Goal: Transaction & Acquisition: Purchase product/service

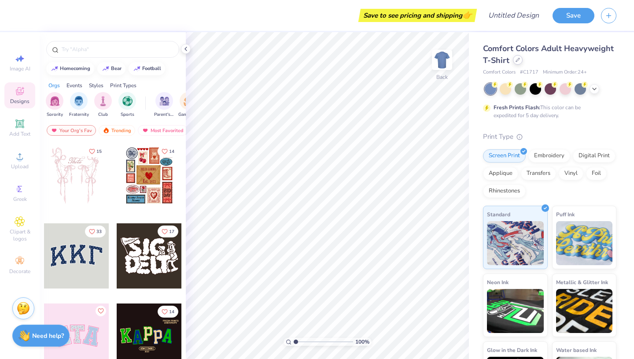
click at [518, 62] on div at bounding box center [518, 60] width 10 height 10
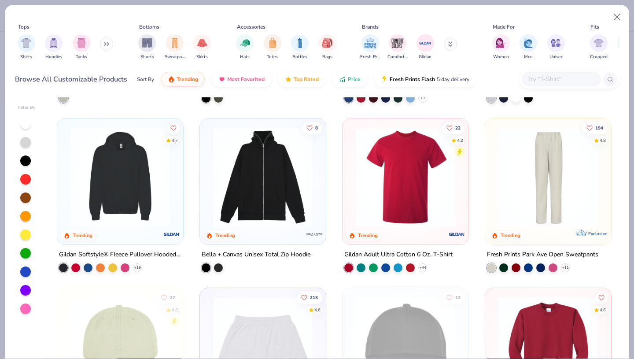
scroll to position [960, 0]
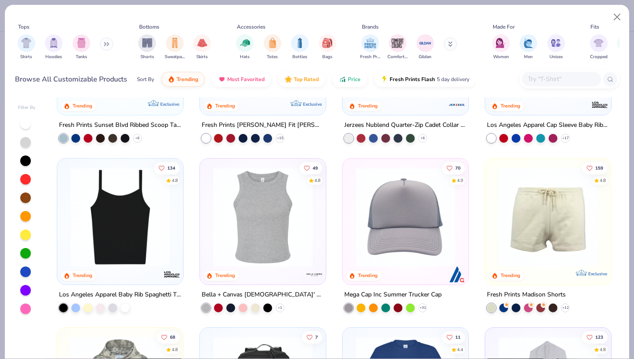
click at [110, 214] on img at bounding box center [120, 216] width 108 height 99
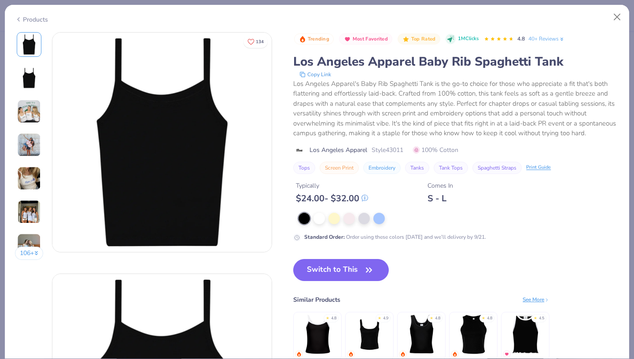
click at [34, 112] on img at bounding box center [29, 111] width 24 height 24
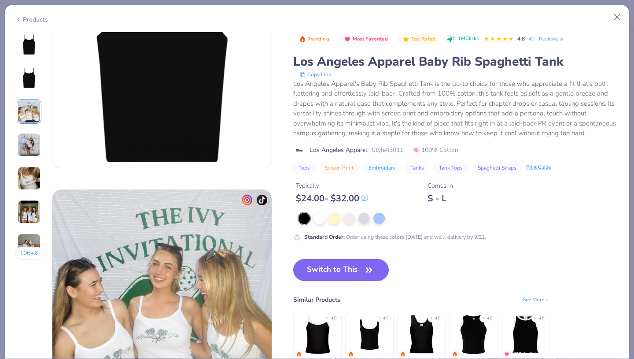
scroll to position [483, 0]
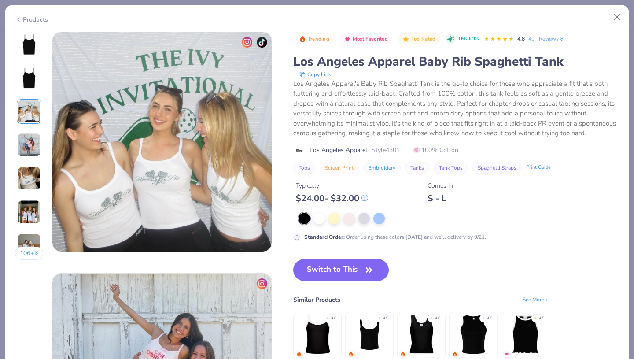
click at [30, 52] on img at bounding box center [28, 44] width 21 height 21
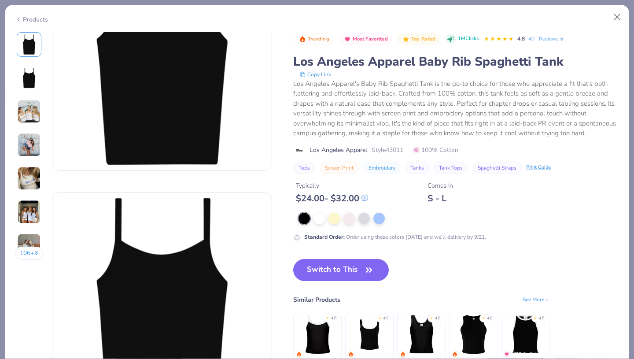
scroll to position [90, 0]
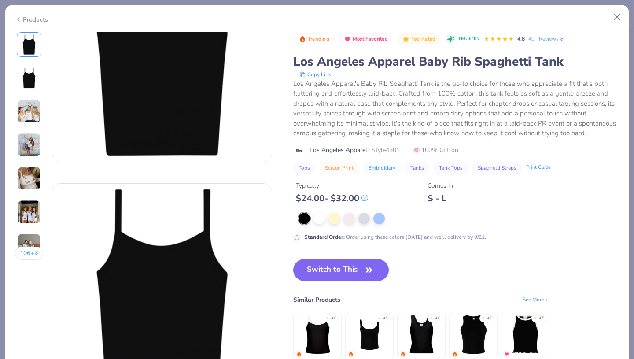
click at [371, 268] on icon "button" at bounding box center [369, 270] width 12 height 12
click at [33, 114] on img at bounding box center [29, 111] width 24 height 24
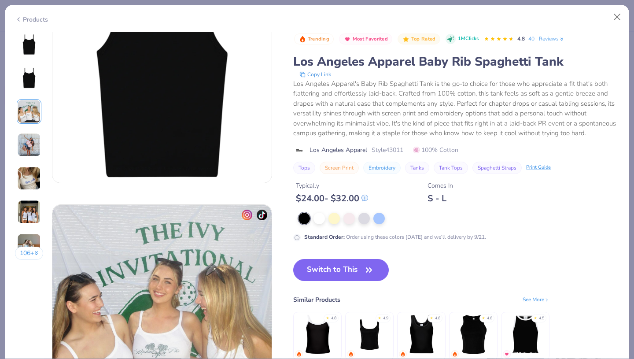
scroll to position [483, 0]
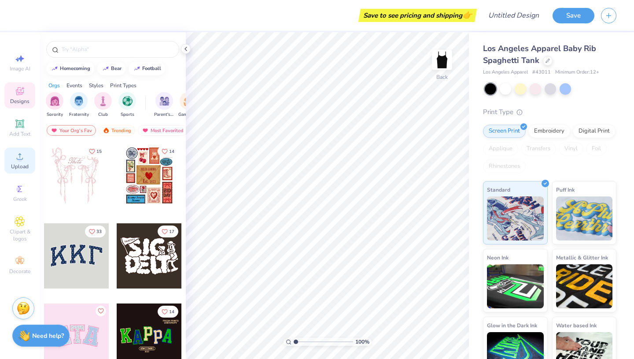
click at [20, 153] on icon at bounding box center [20, 156] width 11 height 11
click at [504, 91] on div at bounding box center [505, 87] width 11 height 11
click at [22, 168] on span "Upload" at bounding box center [20, 166] width 18 height 7
click at [19, 159] on circle at bounding box center [19, 159] width 5 height 5
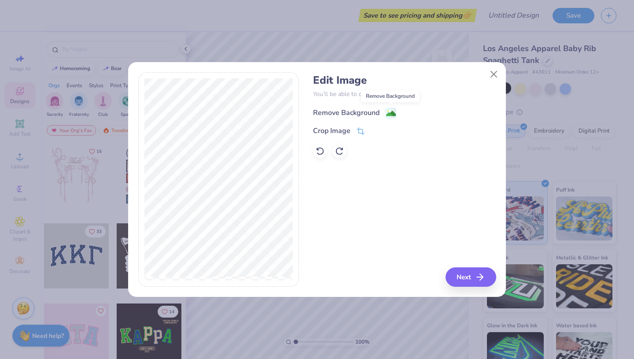
click at [393, 115] on image at bounding box center [391, 114] width 10 height 10
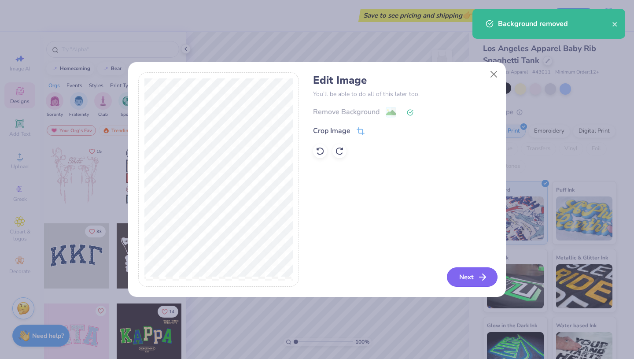
click at [473, 280] on button "Next" at bounding box center [472, 276] width 51 height 19
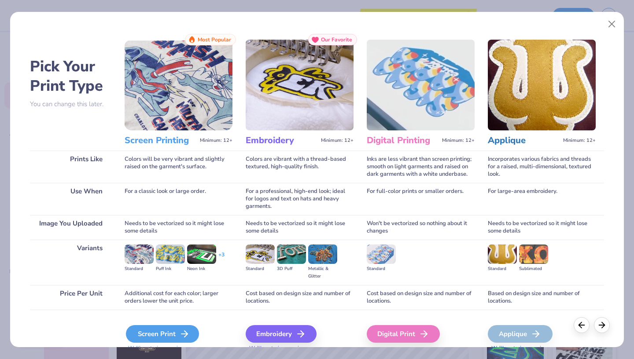
click at [184, 331] on polyline at bounding box center [185, 334] width 3 height 6
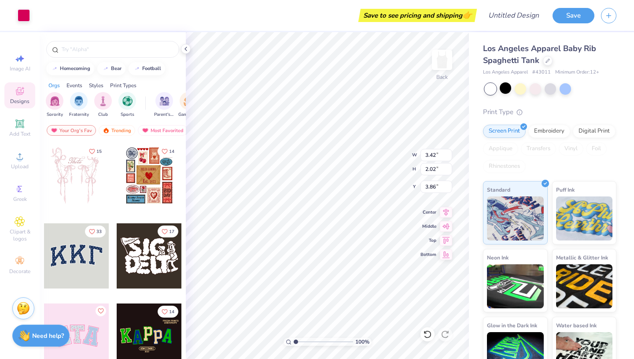
type input "3.42"
type input "2.02"
type input "2.40"
type input "4.90"
type input "2.90"
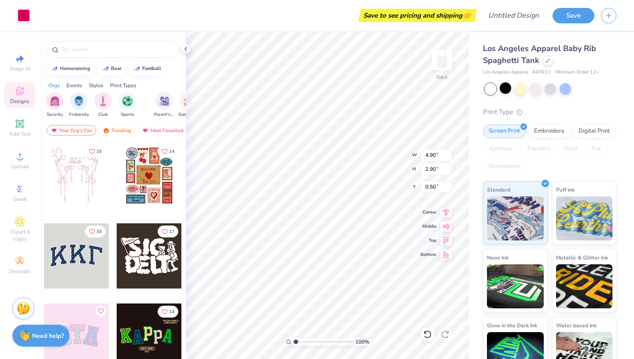
type input "2.00"
type input "5.73"
type input "3.39"
type input "1.84"
click at [188, 52] on icon at bounding box center [185, 48] width 7 height 7
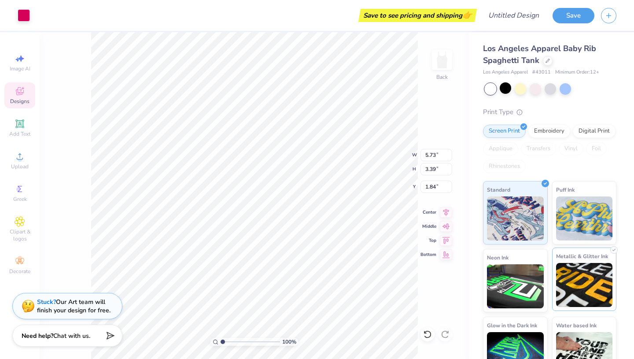
scroll to position [21, 0]
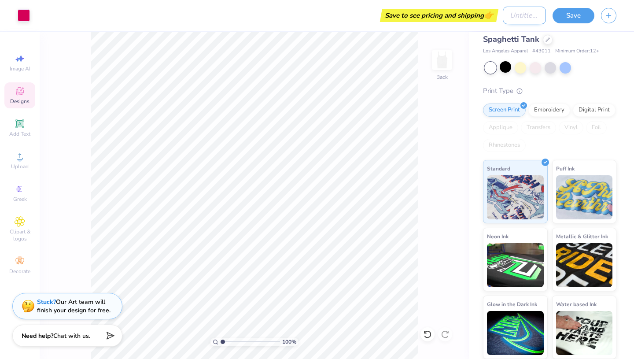
click at [512, 18] on input "Design Title" at bounding box center [524, 16] width 43 height 18
type input "b"
type input "follow, profit, capitalize"
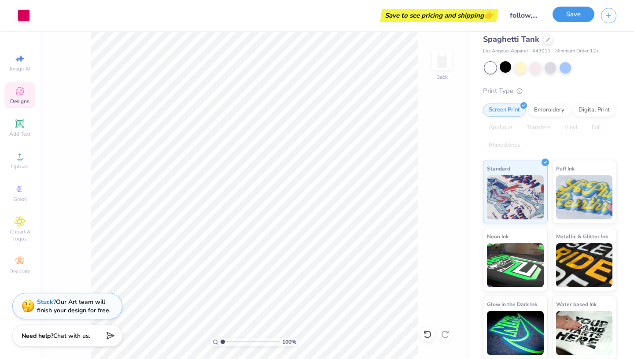
click at [584, 22] on button "Save" at bounding box center [573, 14] width 42 height 15
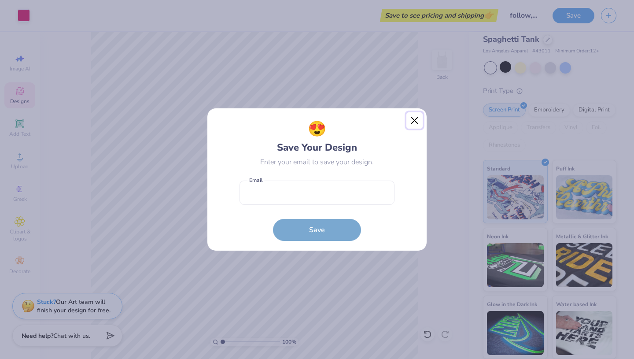
click at [414, 125] on button "Close" at bounding box center [414, 120] width 17 height 17
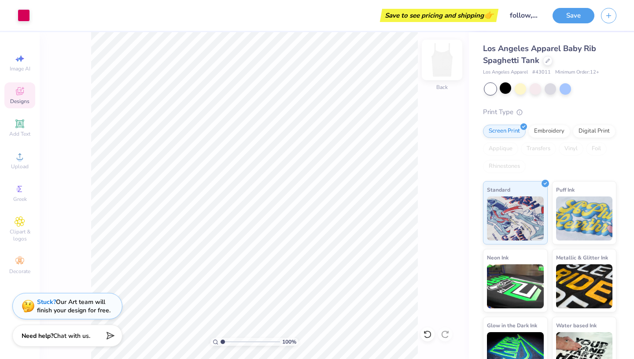
click at [448, 64] on img at bounding box center [441, 59] width 35 height 35
click at [445, 64] on img at bounding box center [441, 59] width 35 height 35
